Goal: Ask a question

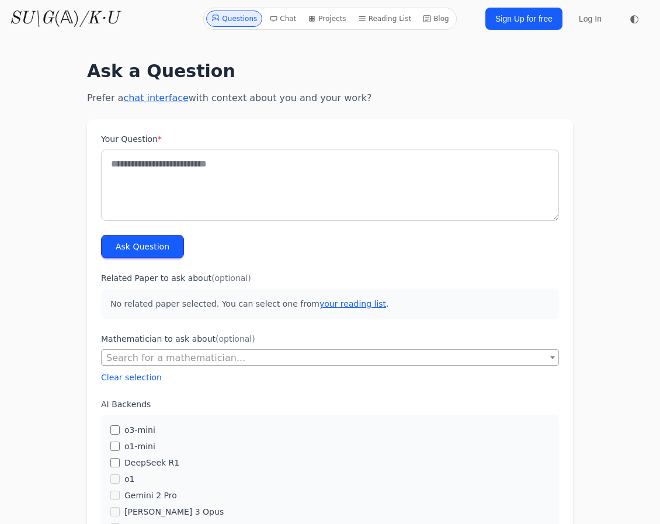
click at [213, 163] on textarea "Your Question *" at bounding box center [330, 184] width 458 height 71
type textarea "**********"
click at [133, 249] on button "Ask Question" at bounding box center [142, 246] width 83 height 23
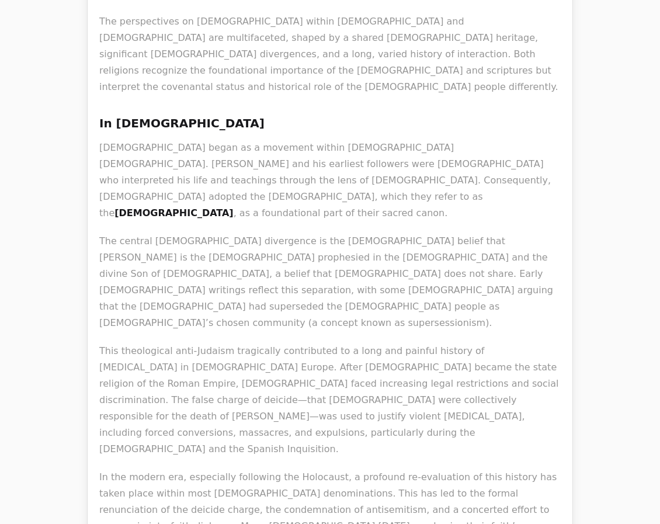
scroll to position [743, 0]
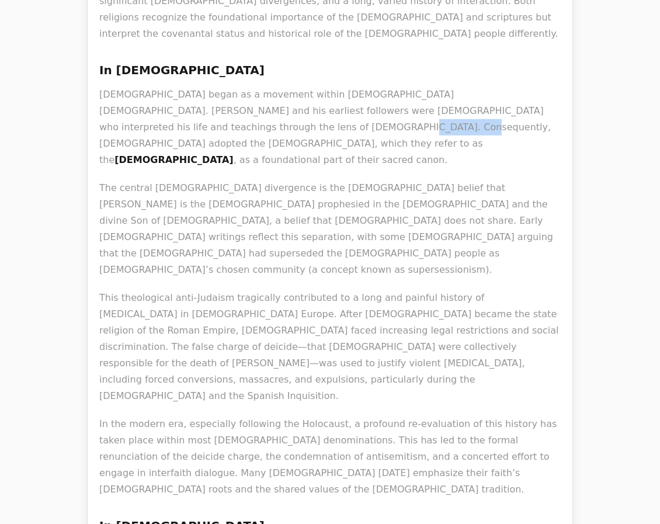
click at [169, 86] on p "[DEMOGRAPHIC_DATA] began as a movement within [DEMOGRAPHIC_DATA] [DEMOGRAPHIC_D…" at bounding box center [329, 127] width 461 height 82
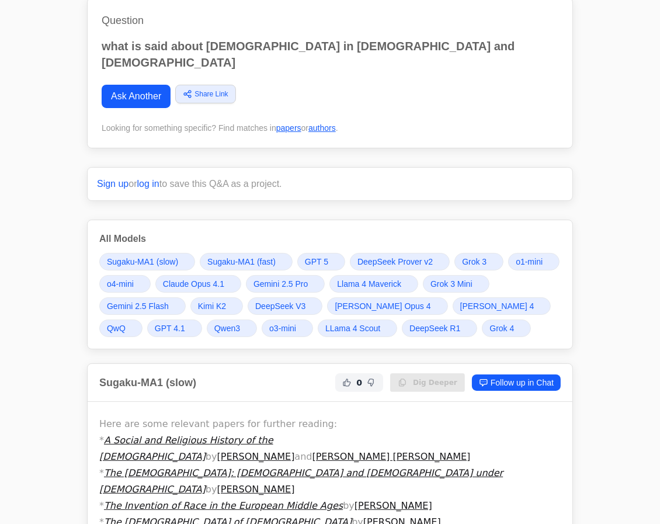
scroll to position [0, 0]
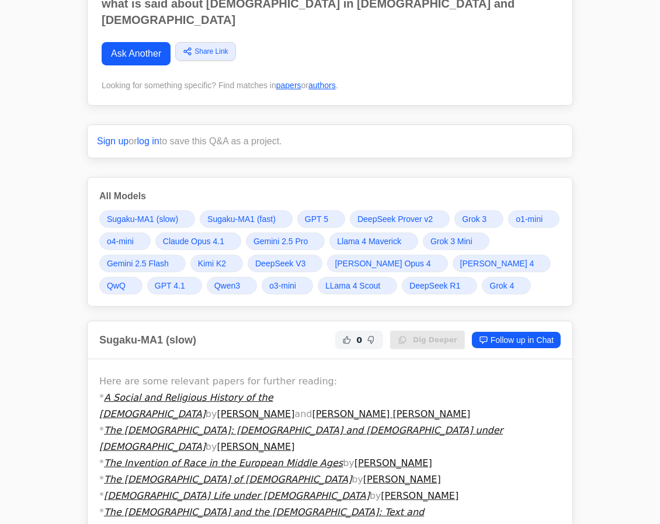
click at [409, 280] on span "DeepSeek R1" at bounding box center [434, 286] width 51 height 12
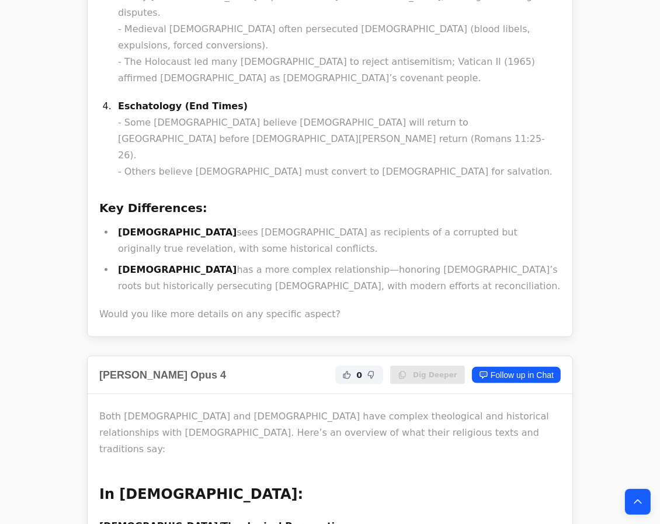
scroll to position [22745, 0]
